Goal: Information Seeking & Learning: Learn about a topic

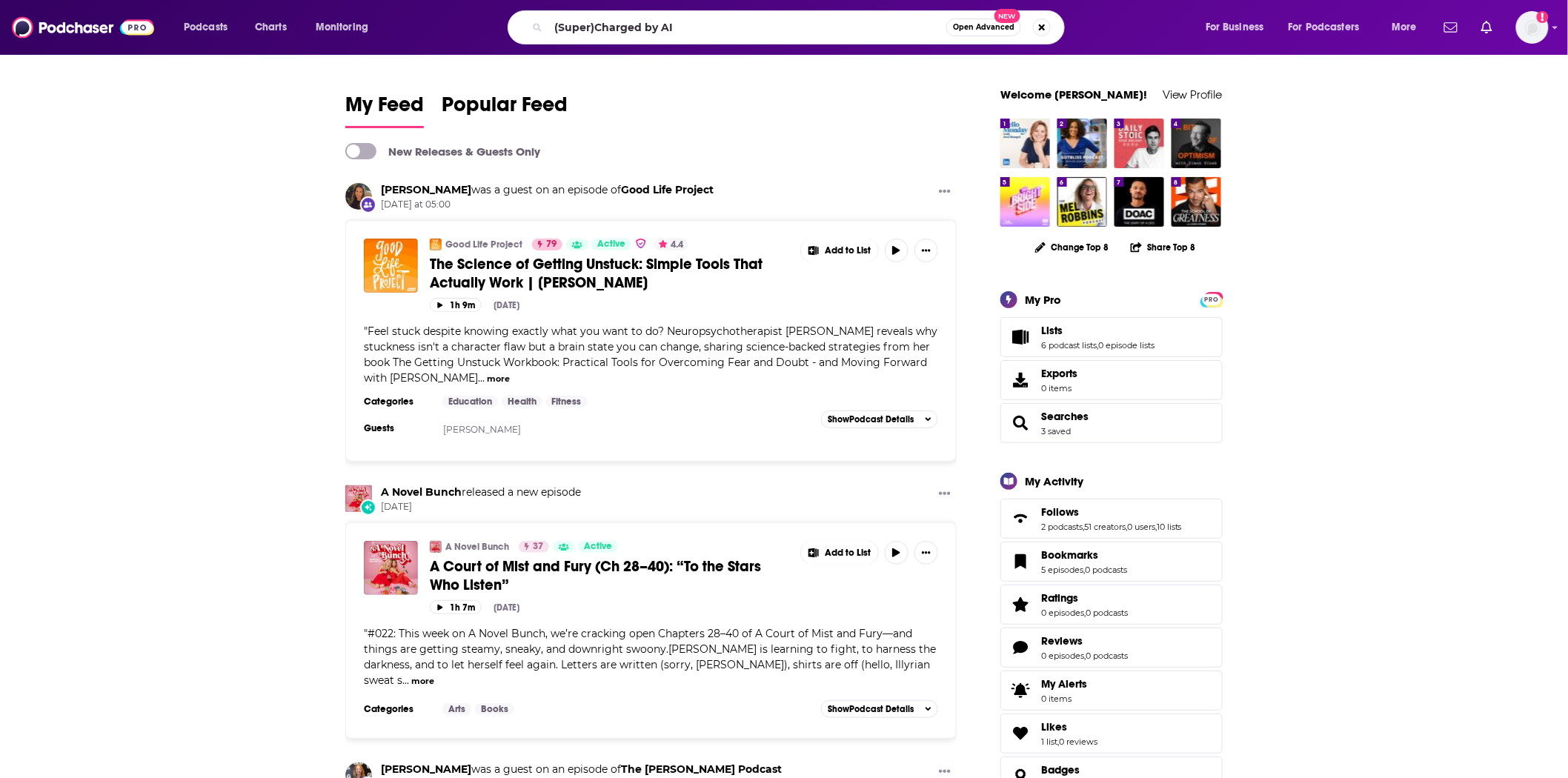
type input "(Super)Charged by AI"
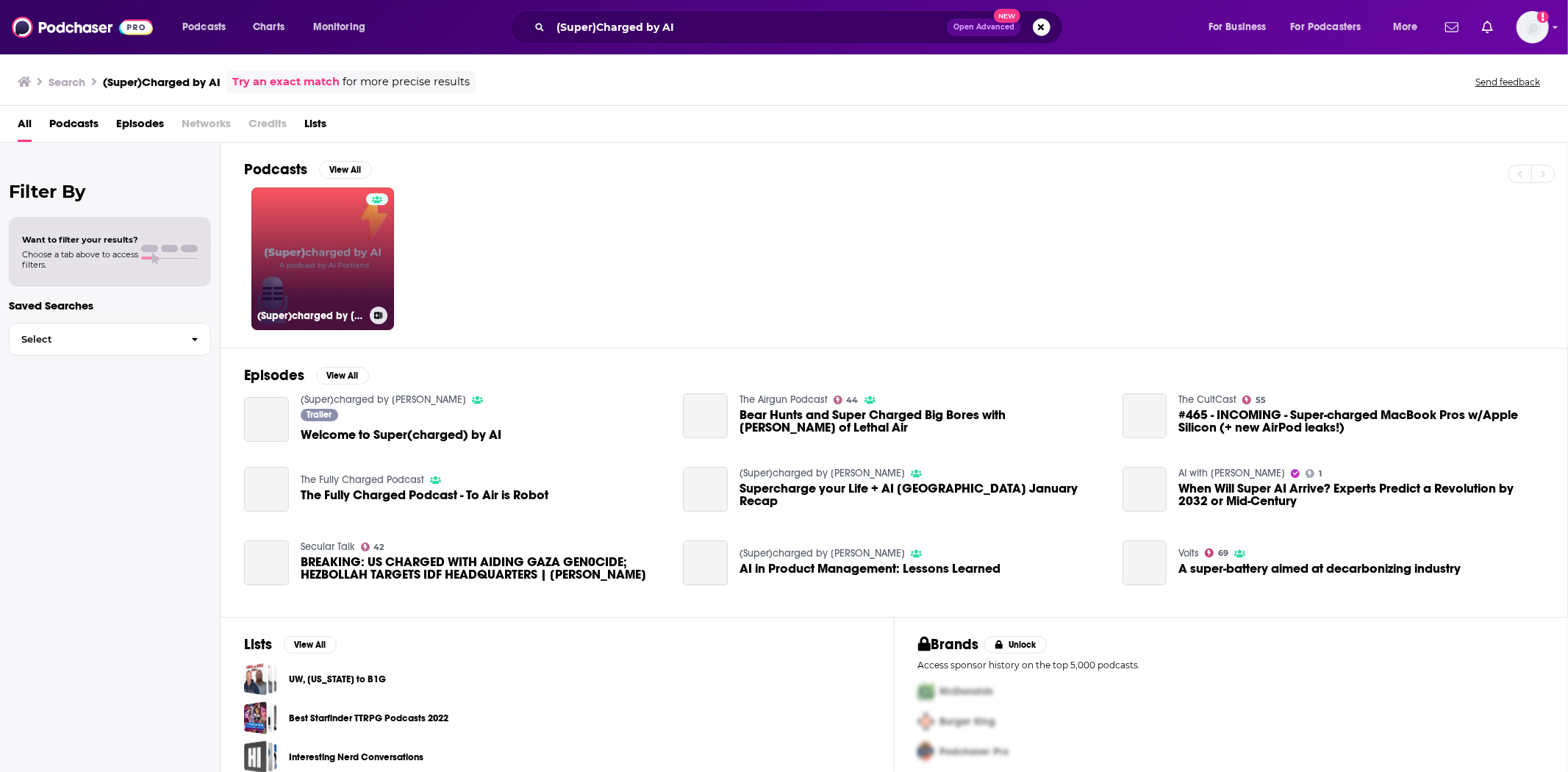
click at [335, 298] on link "(Super)charged by [PERSON_NAME]" at bounding box center [322, 259] width 142 height 142
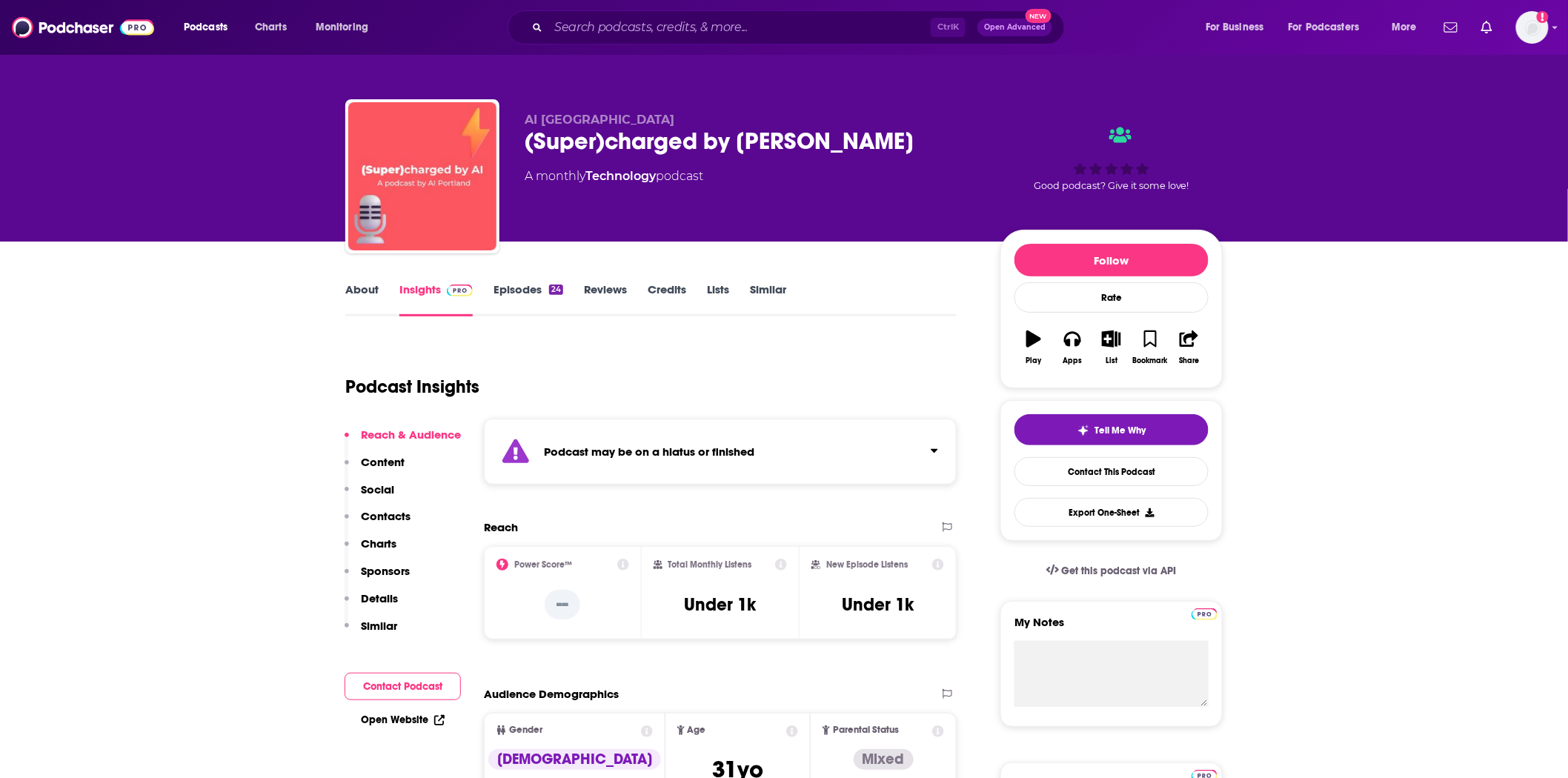
click at [513, 293] on link "Episodes 24" at bounding box center [529, 298] width 70 height 34
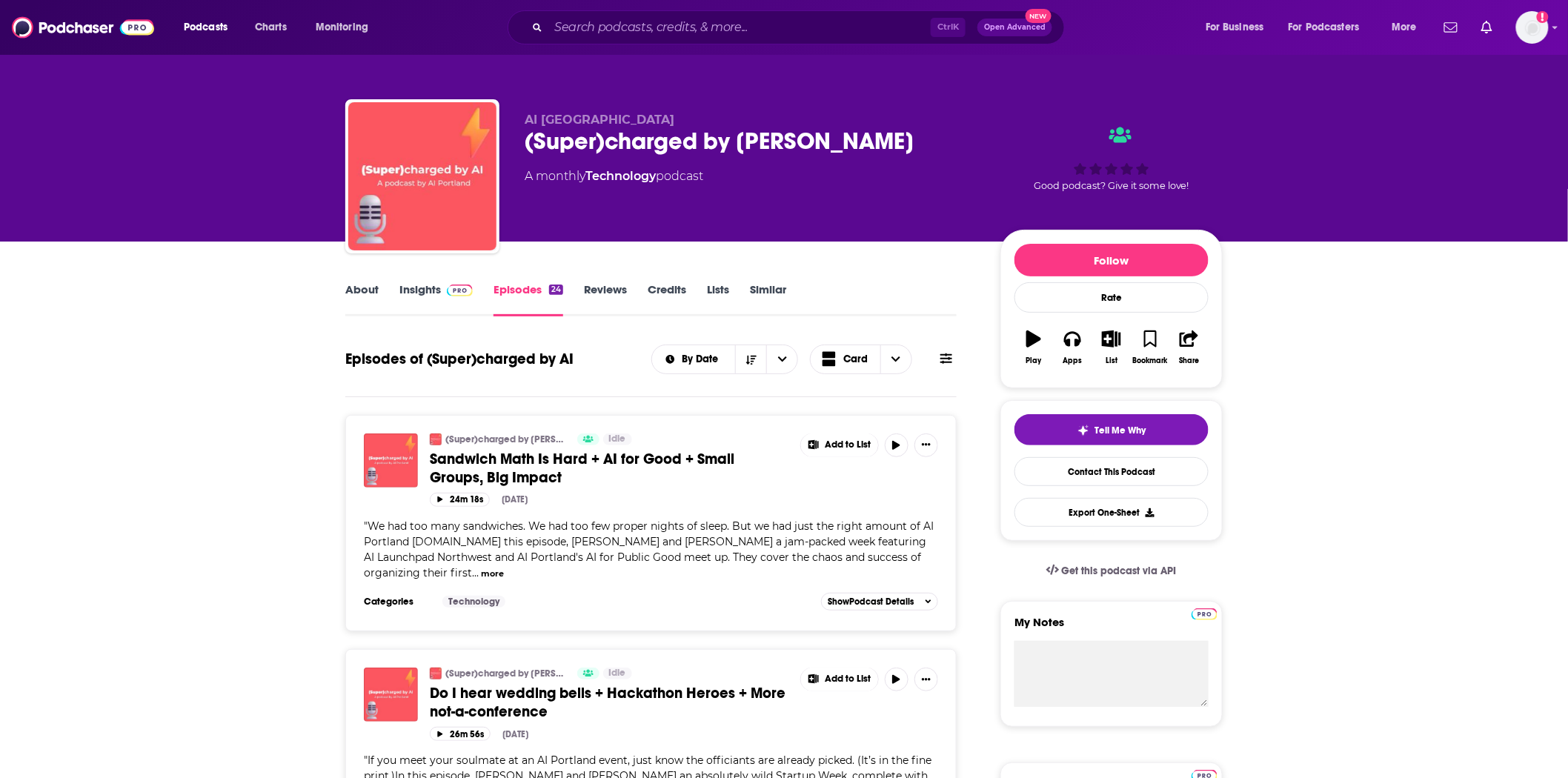
scroll to position [247, 0]
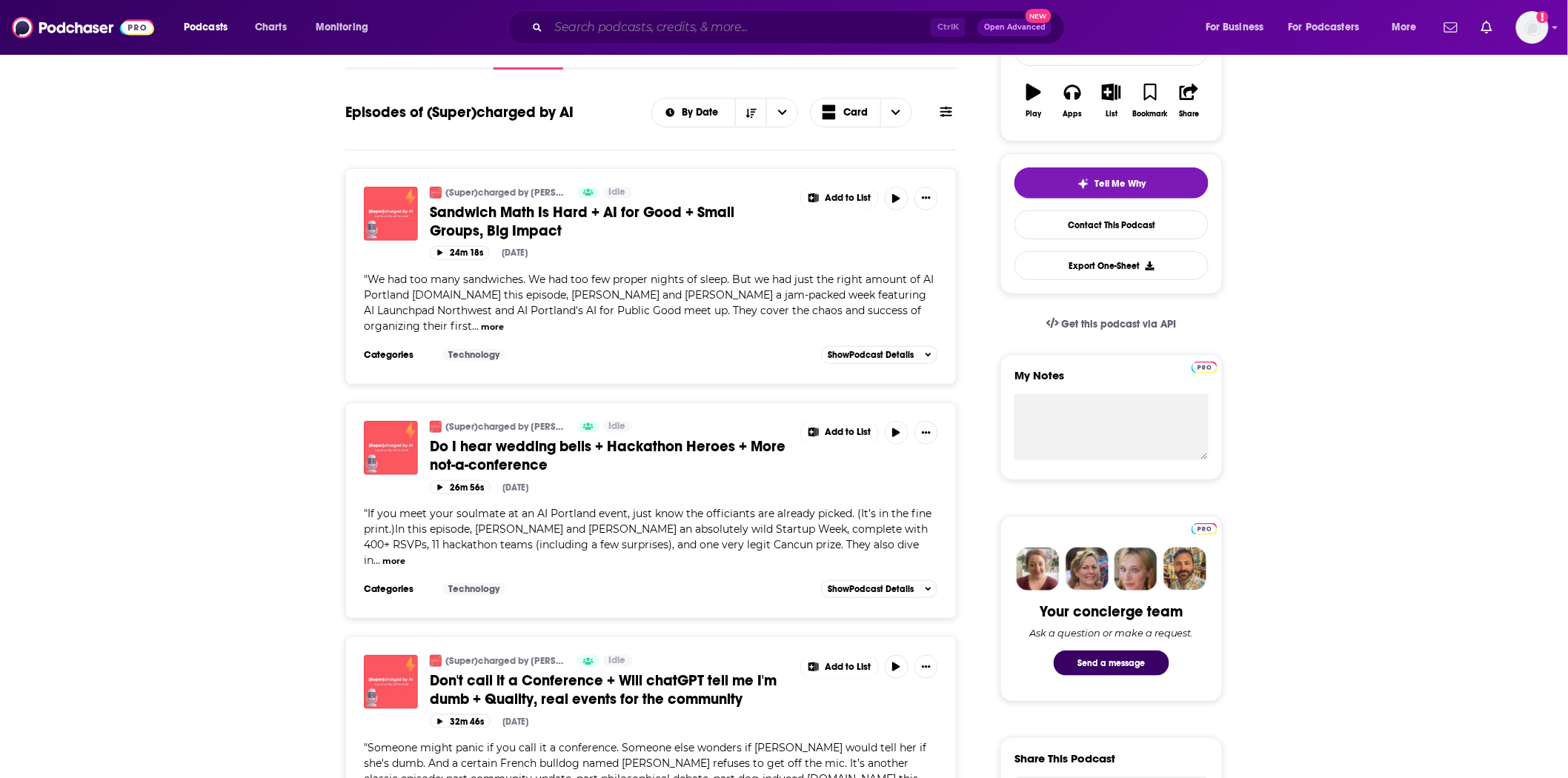
click at [586, 25] on input "Search podcasts, credits, & more..." at bounding box center [739, 27] width 383 height 24
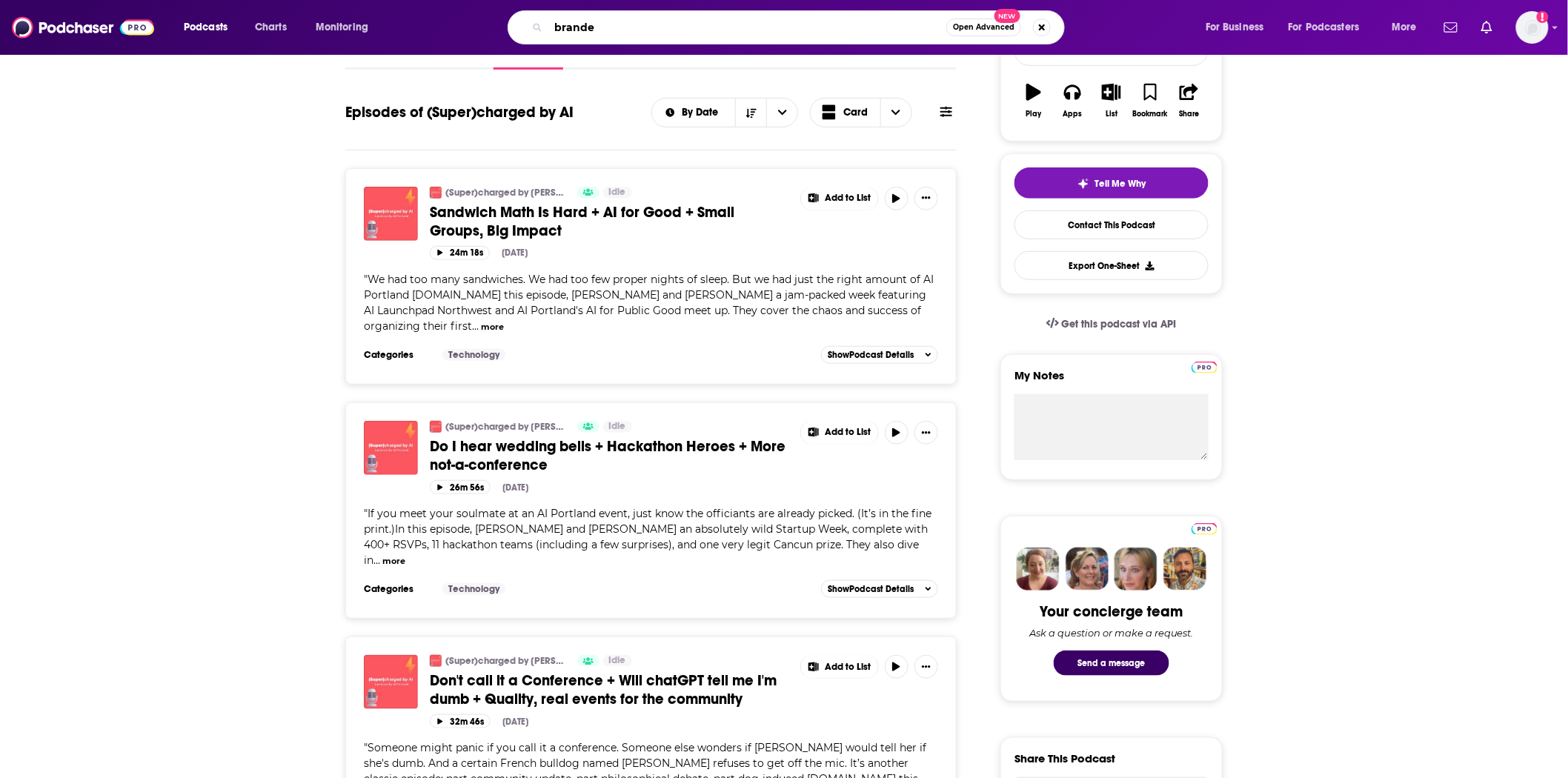
type input "branded"
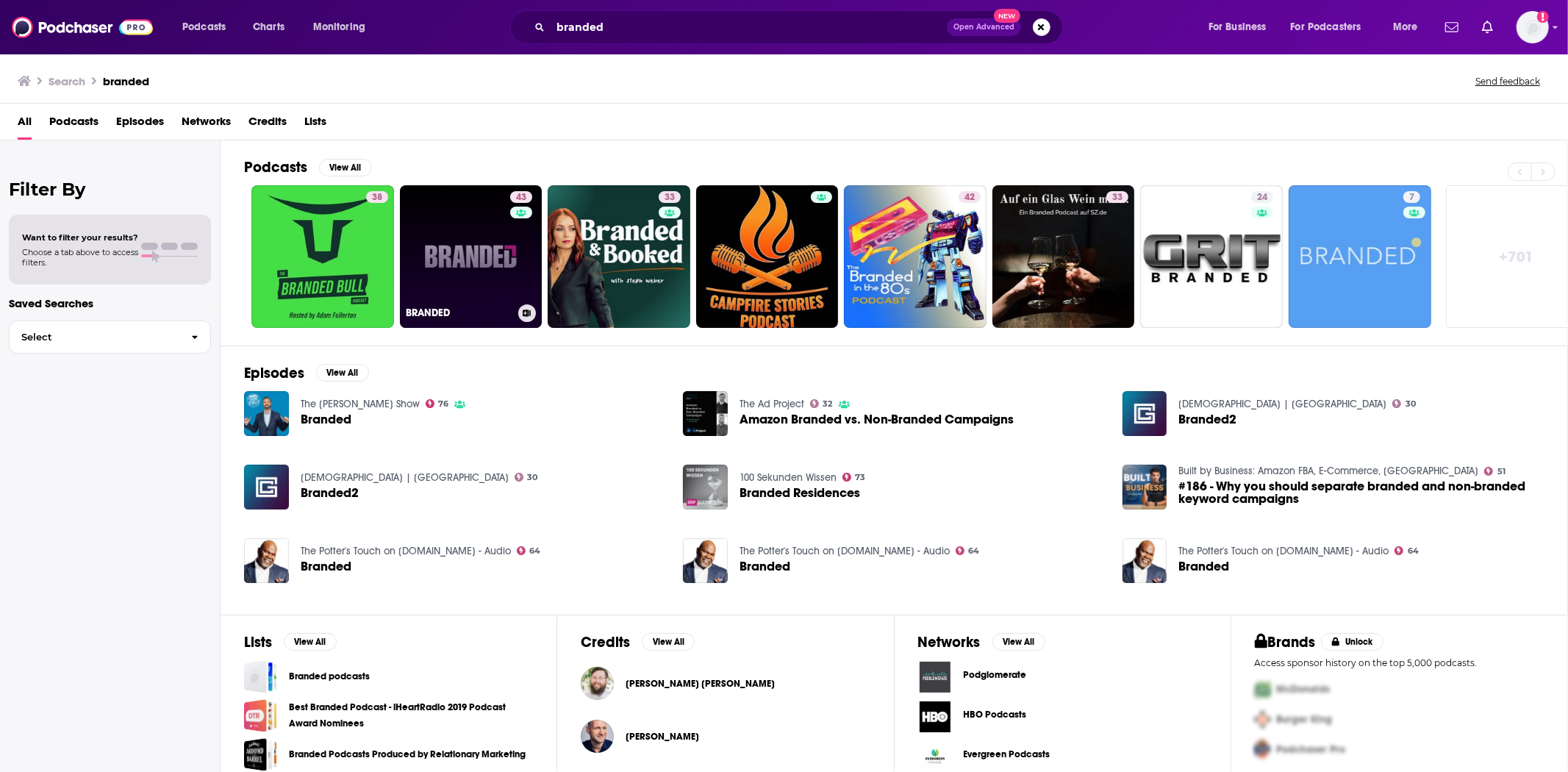
click at [457, 235] on link "43 BRANDED" at bounding box center [471, 256] width 142 height 142
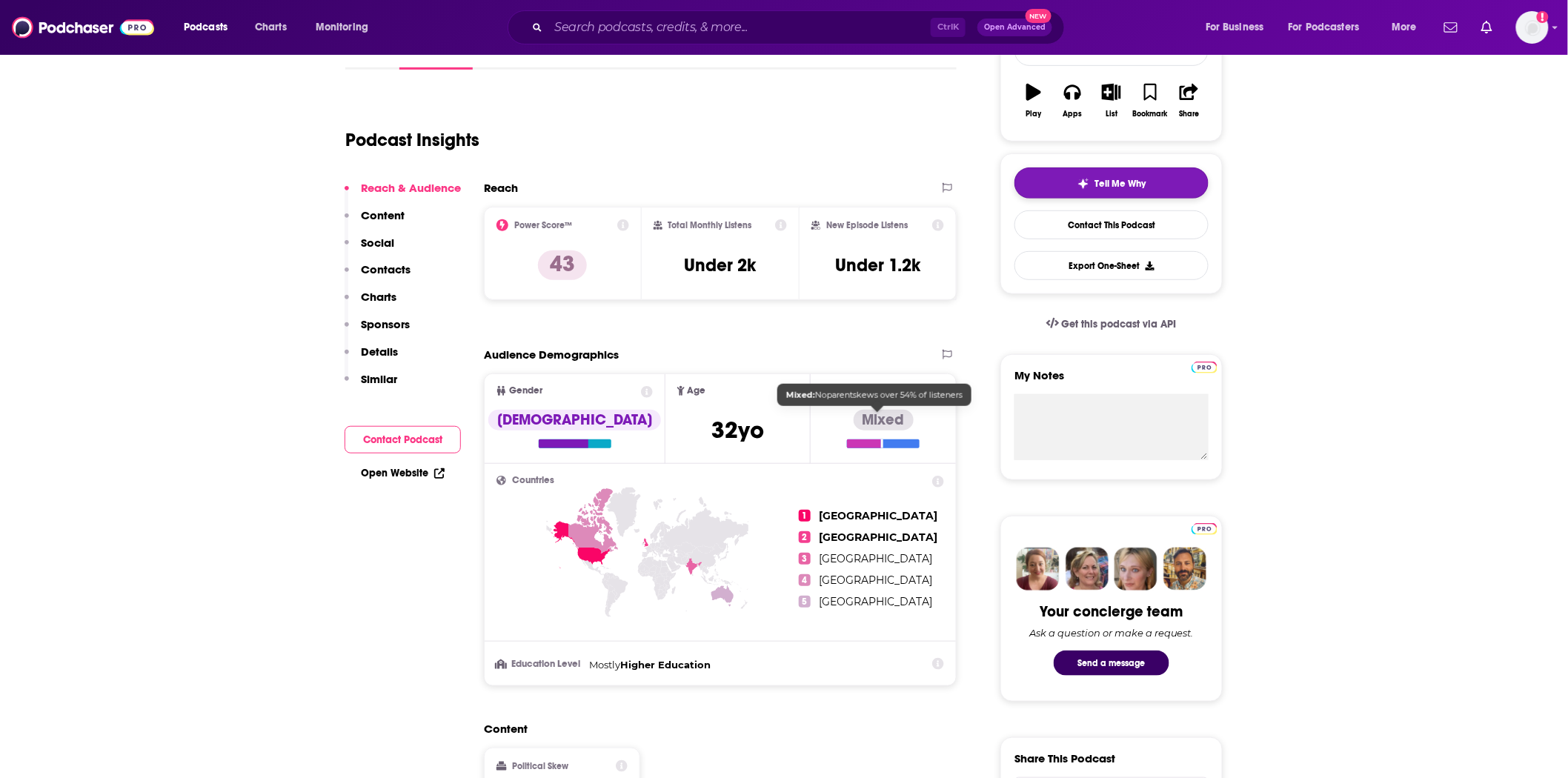
scroll to position [82, 0]
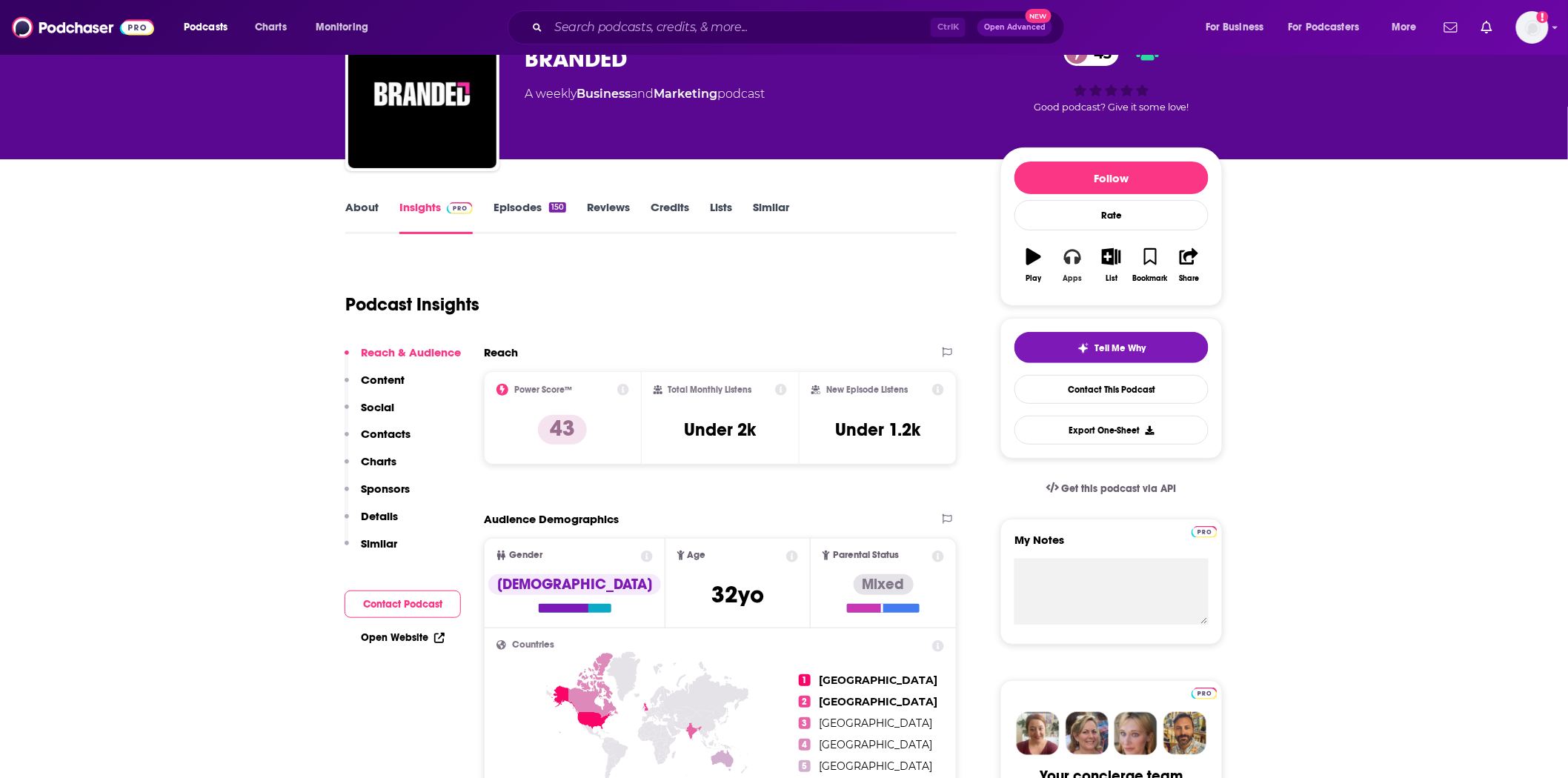
click at [1078, 248] on icon "button" at bounding box center [1072, 256] width 17 height 17
